Goal: Transaction & Acquisition: Book appointment/travel/reservation

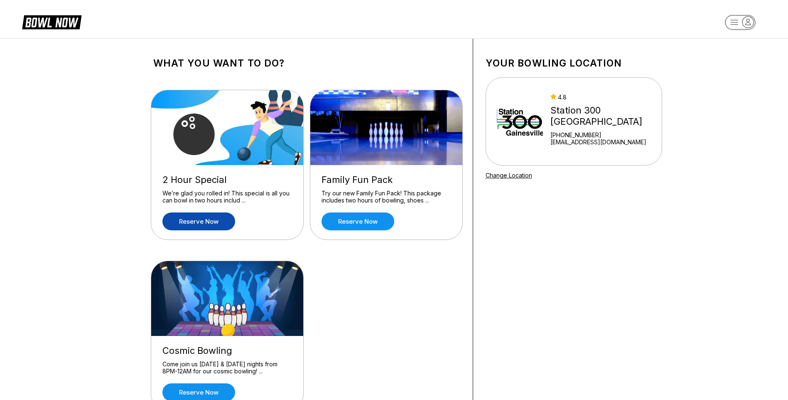
click at [215, 224] on link "Reserve now" at bounding box center [198, 221] width 73 height 18
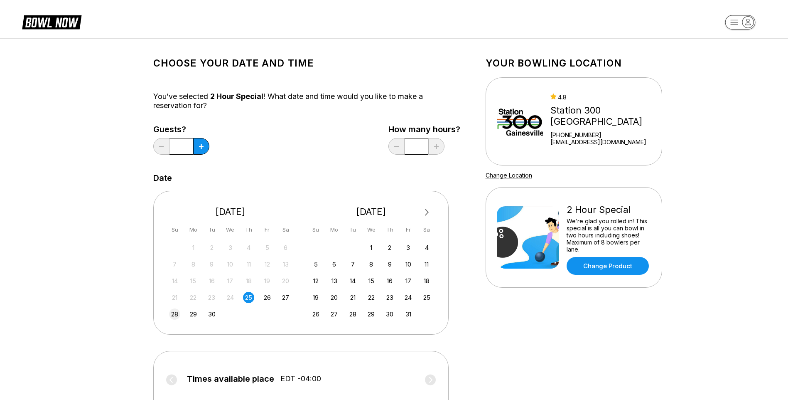
click at [172, 312] on div "28" at bounding box center [174, 313] width 11 height 11
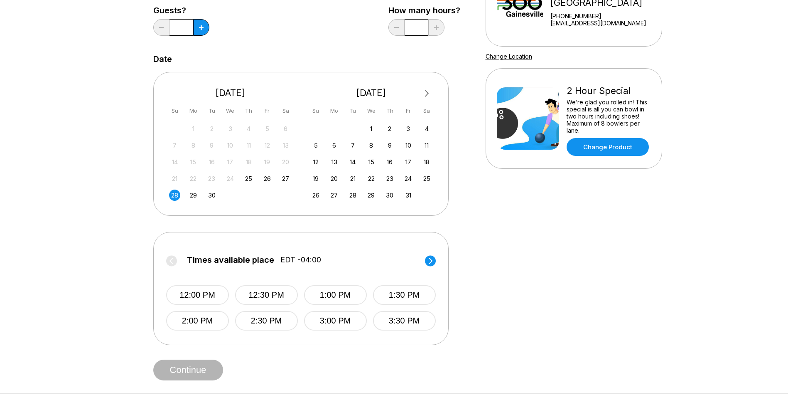
scroll to position [125, 0]
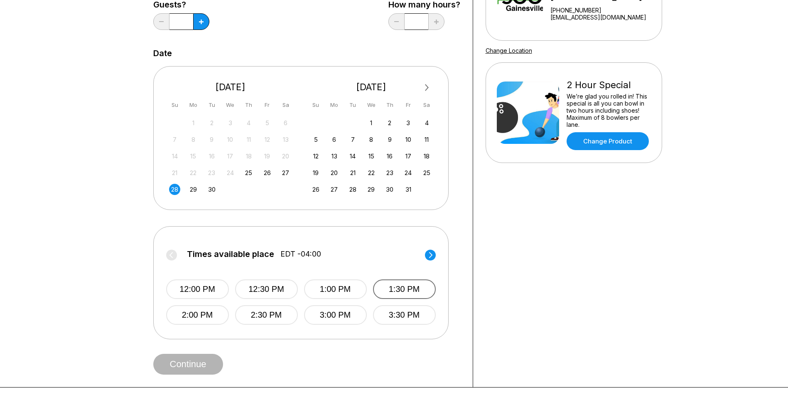
click at [427, 292] on button "1:30 PM" at bounding box center [404, 289] width 63 height 20
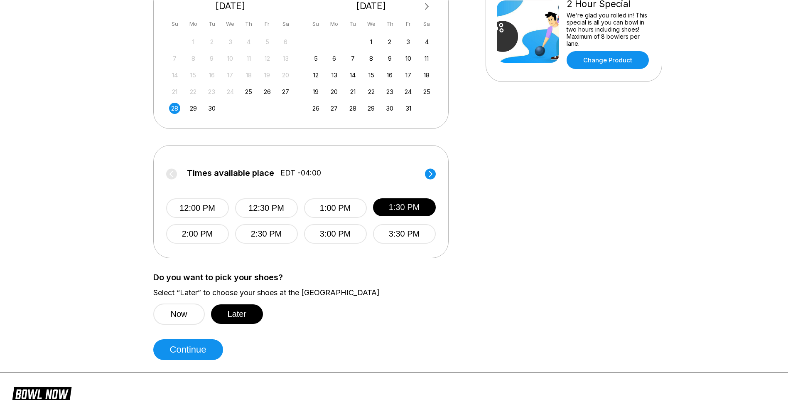
scroll to position [208, 0]
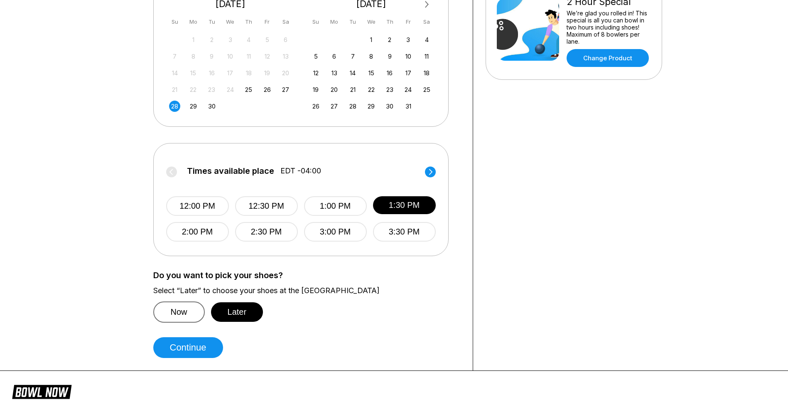
click at [174, 315] on button "Now" at bounding box center [179, 311] width 52 height 21
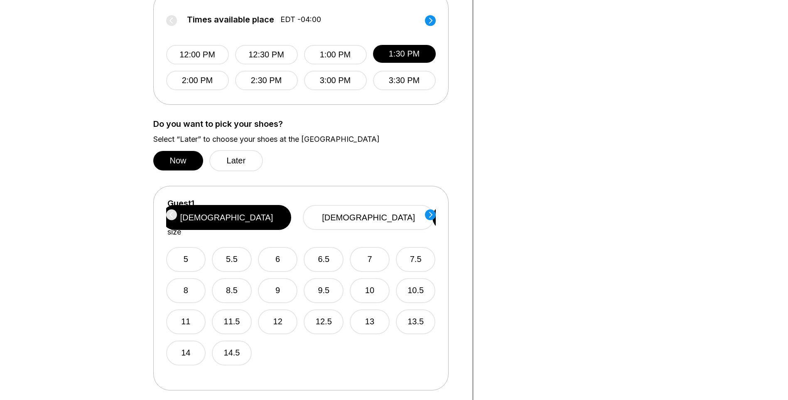
scroll to position [374, 0]
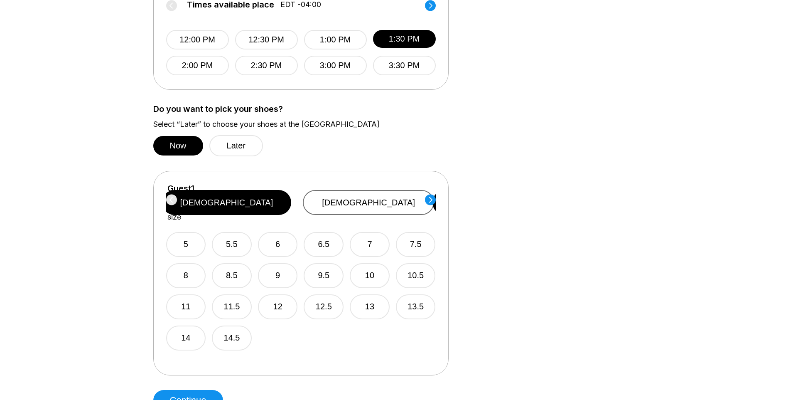
click at [387, 206] on button "[DEMOGRAPHIC_DATA]" at bounding box center [368, 202] width 131 height 25
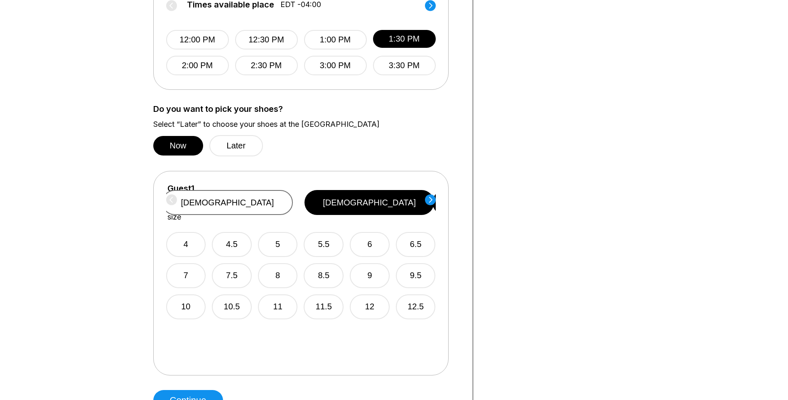
click at [293, 194] on button "[DEMOGRAPHIC_DATA]" at bounding box center [227, 202] width 131 height 25
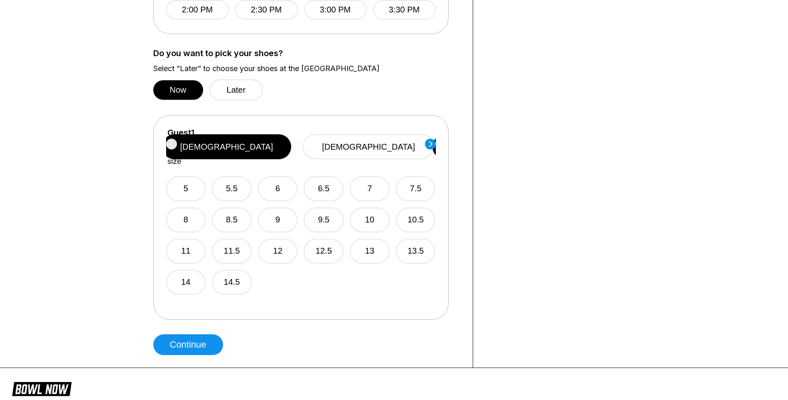
scroll to position [415, 0]
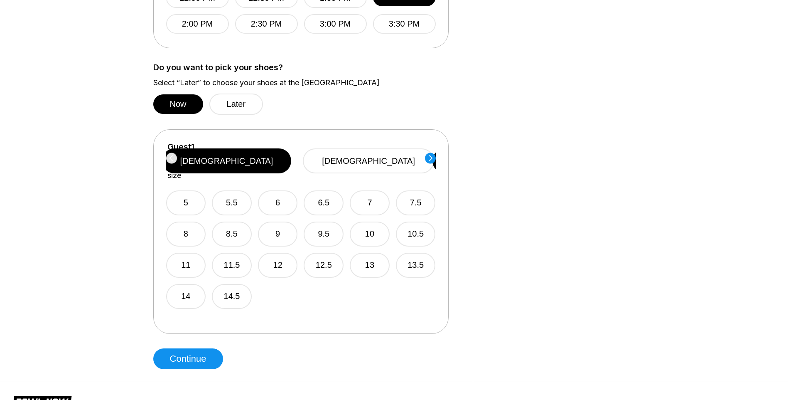
click at [433, 158] on circle at bounding box center [430, 157] width 11 height 11
click at [434, 161] on div "Guest 2 Select shoe size [DEMOGRAPHIC_DATA] [DEMOGRAPHIC_DATA]" at bounding box center [301, 161] width 270 height 38
click at [171, 155] on circle at bounding box center [171, 157] width 11 height 11
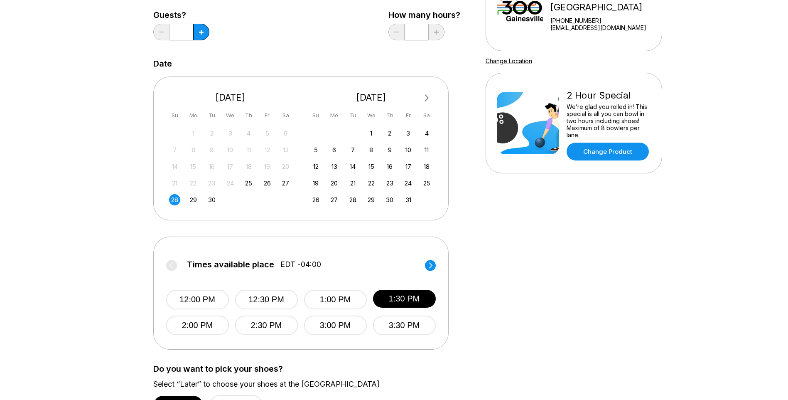
scroll to position [0, 0]
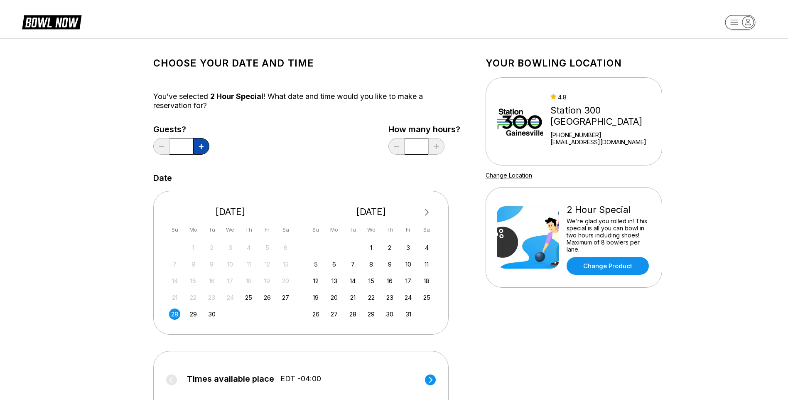
click at [204, 146] on button at bounding box center [201, 146] width 16 height 17
type input "*"
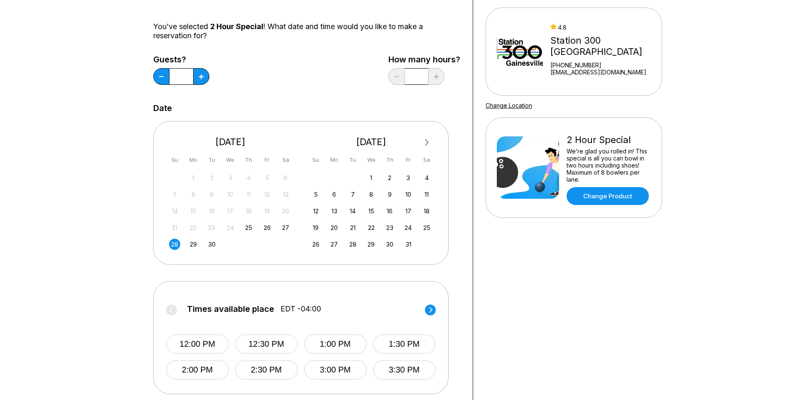
scroll to position [83, 0]
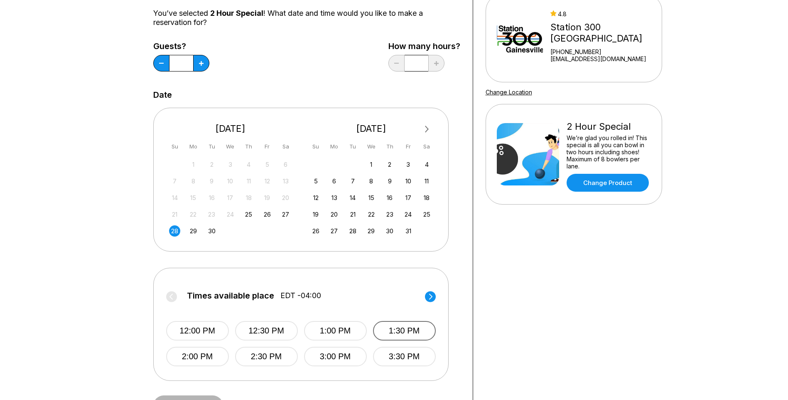
click at [409, 329] on button "1:30 PM" at bounding box center [404, 331] width 63 height 20
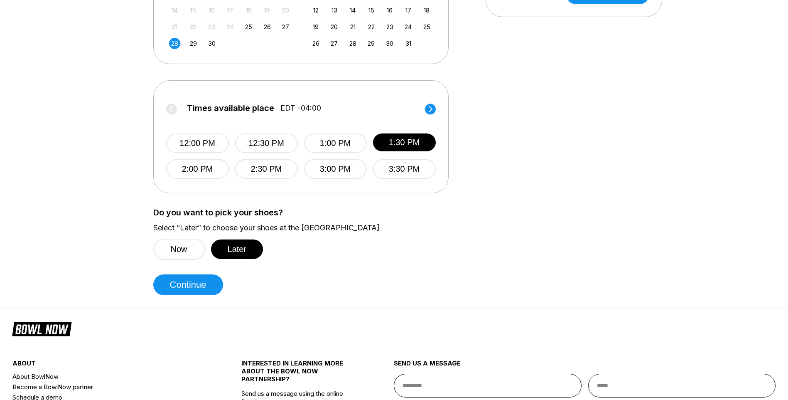
scroll to position [291, 0]
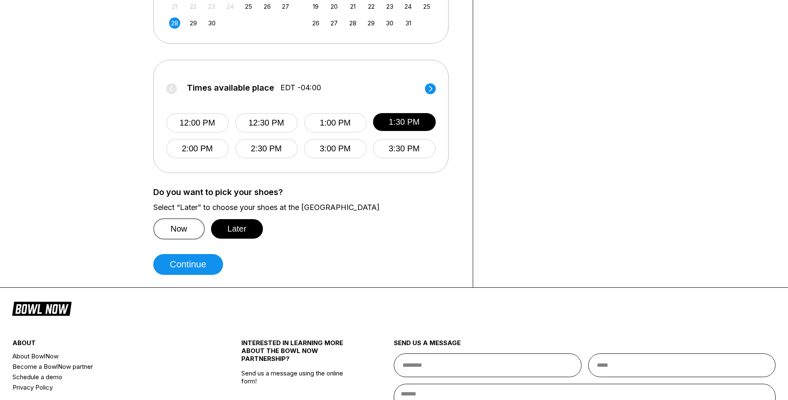
click at [193, 225] on button "Now" at bounding box center [179, 228] width 52 height 21
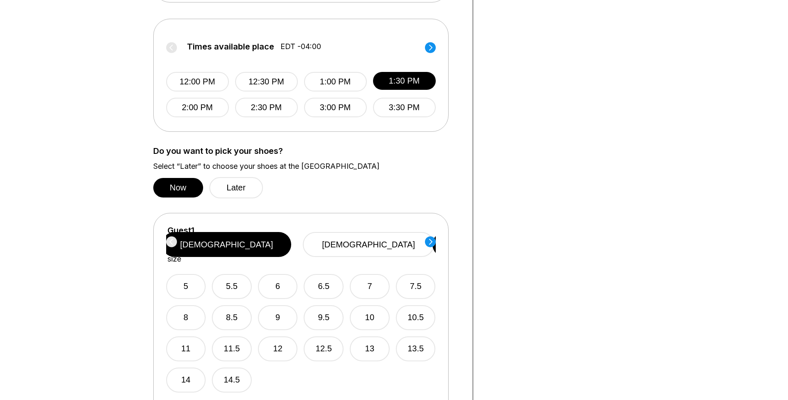
scroll to position [332, 0]
click at [272, 338] on button "12" at bounding box center [278, 348] width 40 height 25
click at [429, 246] on circle at bounding box center [430, 241] width 11 height 11
click at [243, 371] on button "14.5" at bounding box center [232, 379] width 40 height 25
click at [428, 241] on circle at bounding box center [430, 241] width 11 height 11
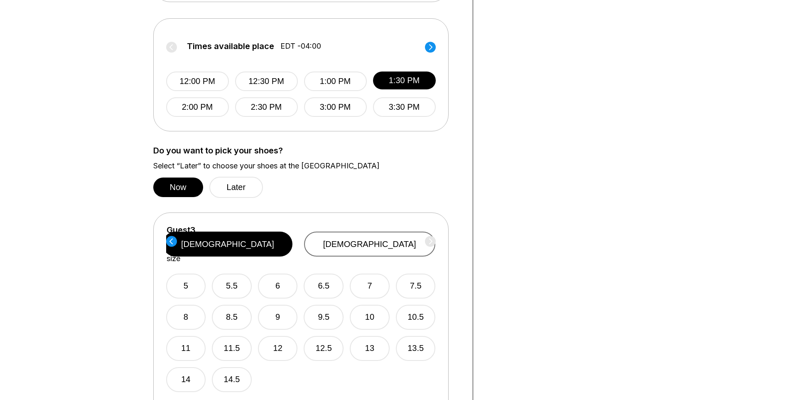
click at [368, 231] on button "[DEMOGRAPHIC_DATA]" at bounding box center [369, 243] width 131 height 25
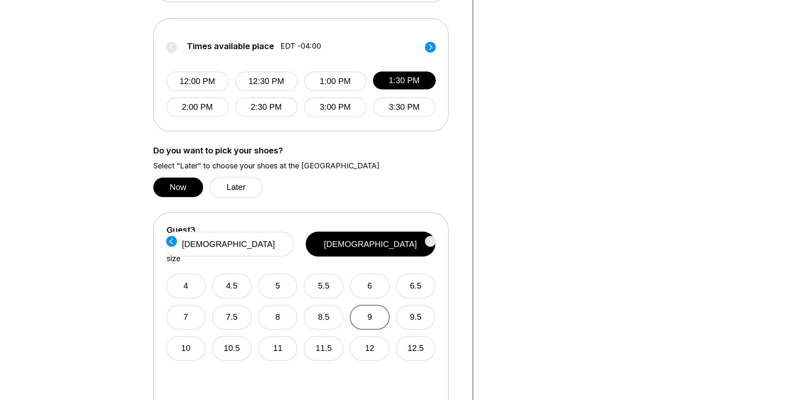
click at [375, 309] on button "9" at bounding box center [370, 316] width 40 height 25
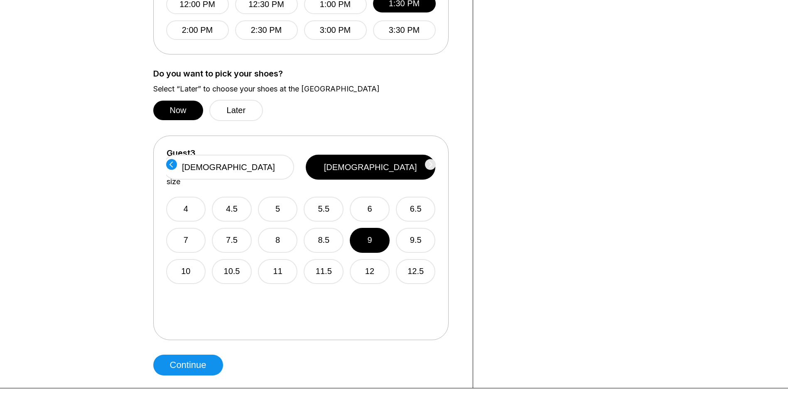
scroll to position [415, 0]
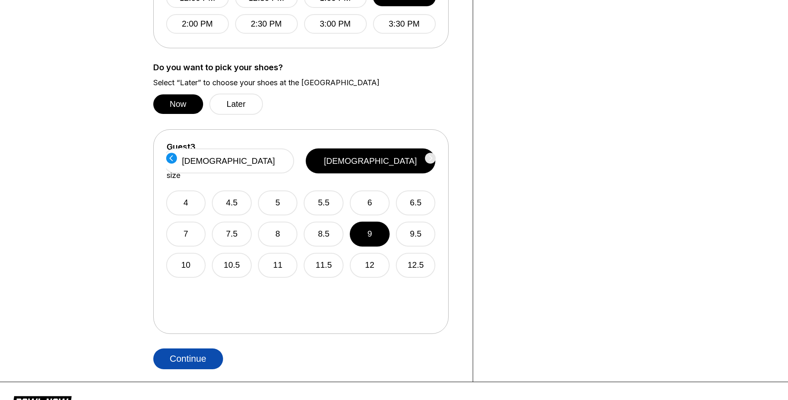
click at [190, 361] on button "Continue" at bounding box center [188, 358] width 70 height 21
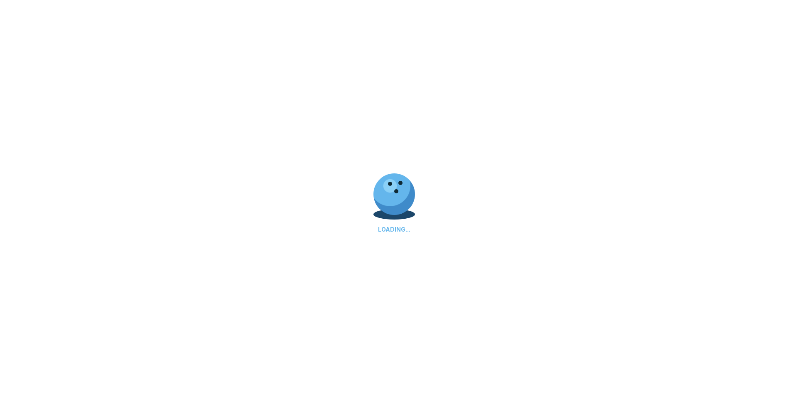
select select "**"
